Goal: Task Accomplishment & Management: Manage account settings

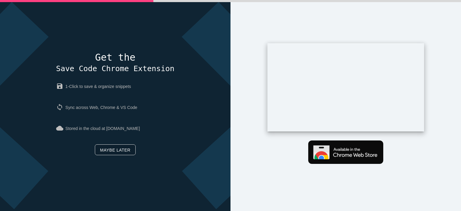
click at [118, 151] on link "Maybe later" at bounding box center [115, 149] width 41 height 11
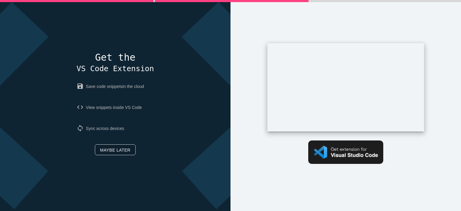
click at [117, 153] on link "Maybe later" at bounding box center [115, 149] width 41 height 11
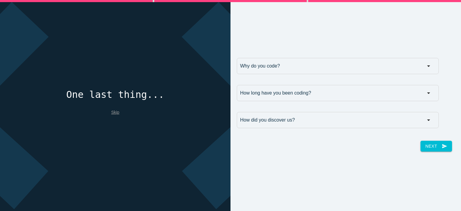
click at [116, 113] on link "Skip" at bounding box center [115, 112] width 8 height 5
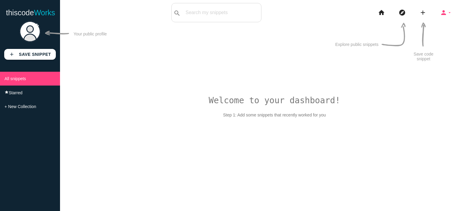
click at [444, 16] on icon "person" at bounding box center [443, 12] width 7 height 19
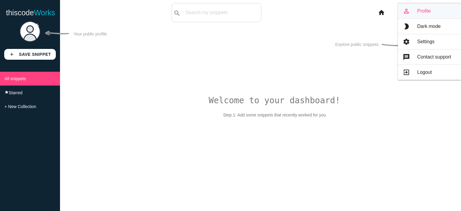
click at [421, 10] on link "person_outline Profile" at bounding box center [429, 11] width 63 height 15
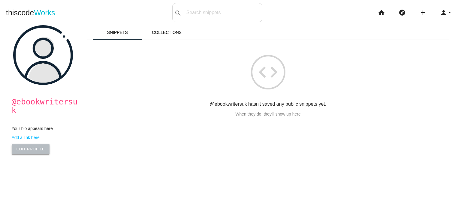
click at [24, 144] on link "Edit Profile" at bounding box center [31, 149] width 38 height 10
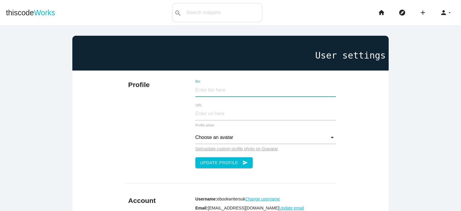
click at [203, 93] on input "Bio" at bounding box center [266, 90] width 141 height 13
paste input "[PERSON_NAME] is a book author who specialises in mystery fiction. She has over…"
type input "[PERSON_NAME] is a book author who specialises in mystery fiction. She has over…"
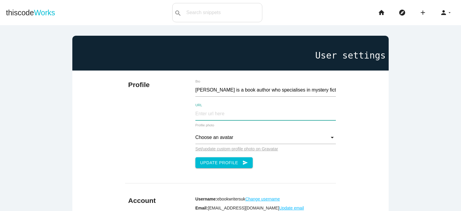
click at [219, 112] on input "URL" at bounding box center [266, 114] width 141 height 13
click at [249, 113] on input "https://ebookwriters.co.uk/book-publishing" at bounding box center [266, 114] width 141 height 13
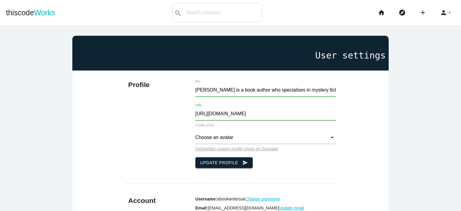
type input "https://ebookwriters.co.uk"
click at [199, 164] on button "Update Profile send" at bounding box center [225, 162] width 58 height 11
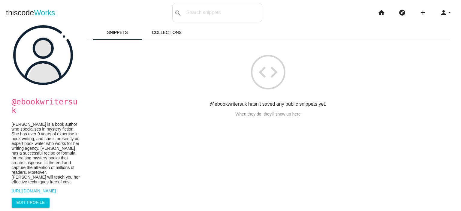
click at [118, 97] on div "code @ebookwritersuk hasn't saved any public snippets yet. When they do, they'l…" at bounding box center [268, 78] width 363 height 77
click at [442, 14] on icon "person" at bounding box center [443, 12] width 7 height 19
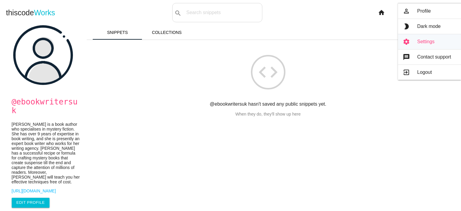
click at [421, 44] on link "settings Settings" at bounding box center [429, 41] width 63 height 15
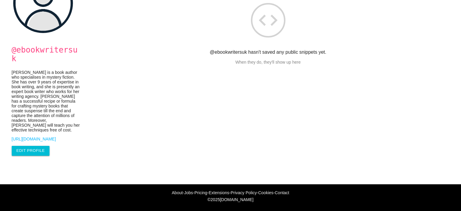
scroll to position [53, 0]
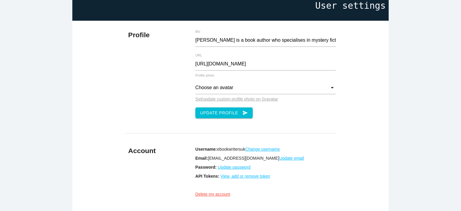
scroll to position [100, 0]
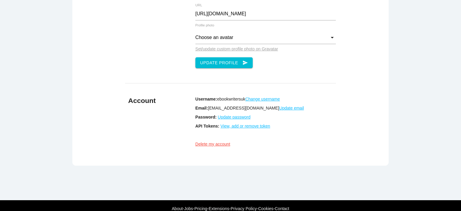
click at [251, 101] on u "Change username" at bounding box center [262, 99] width 35 height 5
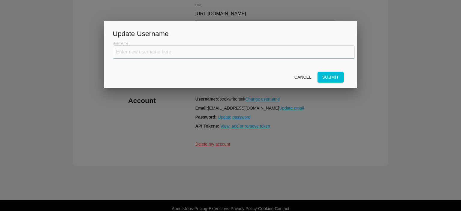
click at [177, 52] on input "text" at bounding box center [234, 51] width 242 height 13
paste input "oliviahill"
type input "oliviahill"
click at [324, 79] on button "Submit" at bounding box center [331, 77] width 26 height 11
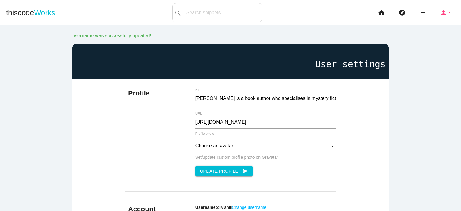
click at [448, 15] on icon "arrow_drop_down" at bounding box center [450, 12] width 5 height 19
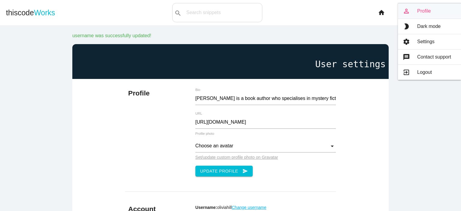
click at [419, 12] on link "person_outline Profile" at bounding box center [429, 11] width 63 height 15
